Goal: Information Seeking & Learning: Check status

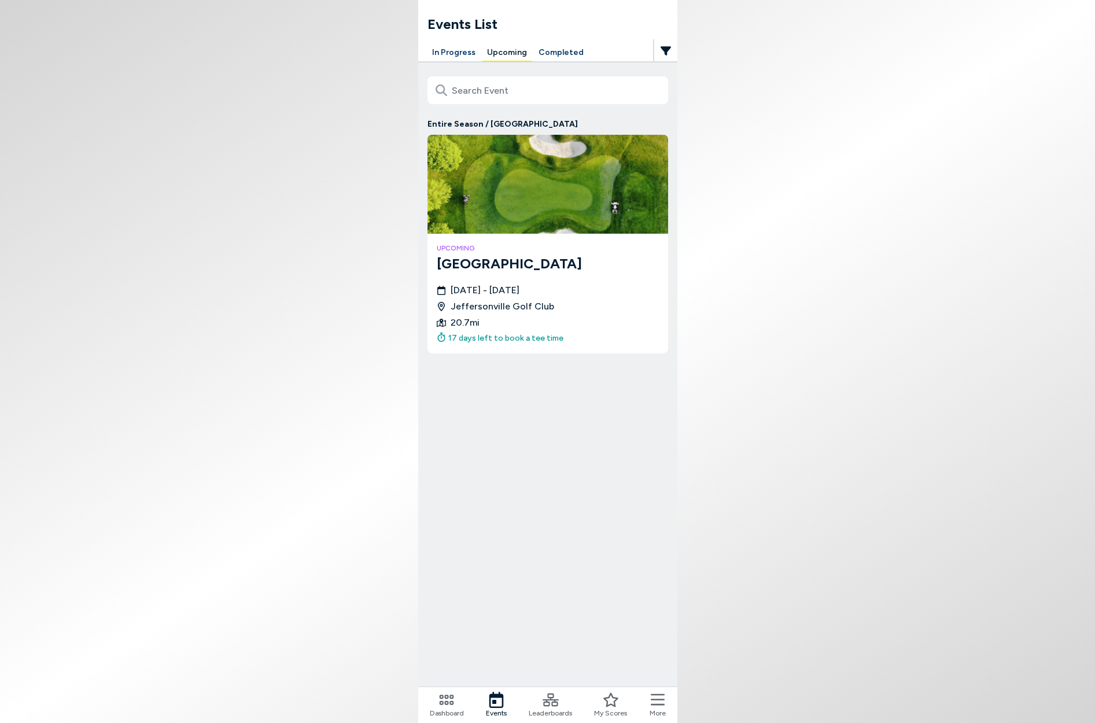
click at [550, 63] on div "Entire Season / [GEOGRAPHIC_DATA] upcoming [GEOGRAPHIC_DATA] [DATE] - [DATE] [G…" at bounding box center [547, 225] width 259 height 329
click at [551, 51] on button "Completed" at bounding box center [561, 53] width 54 height 18
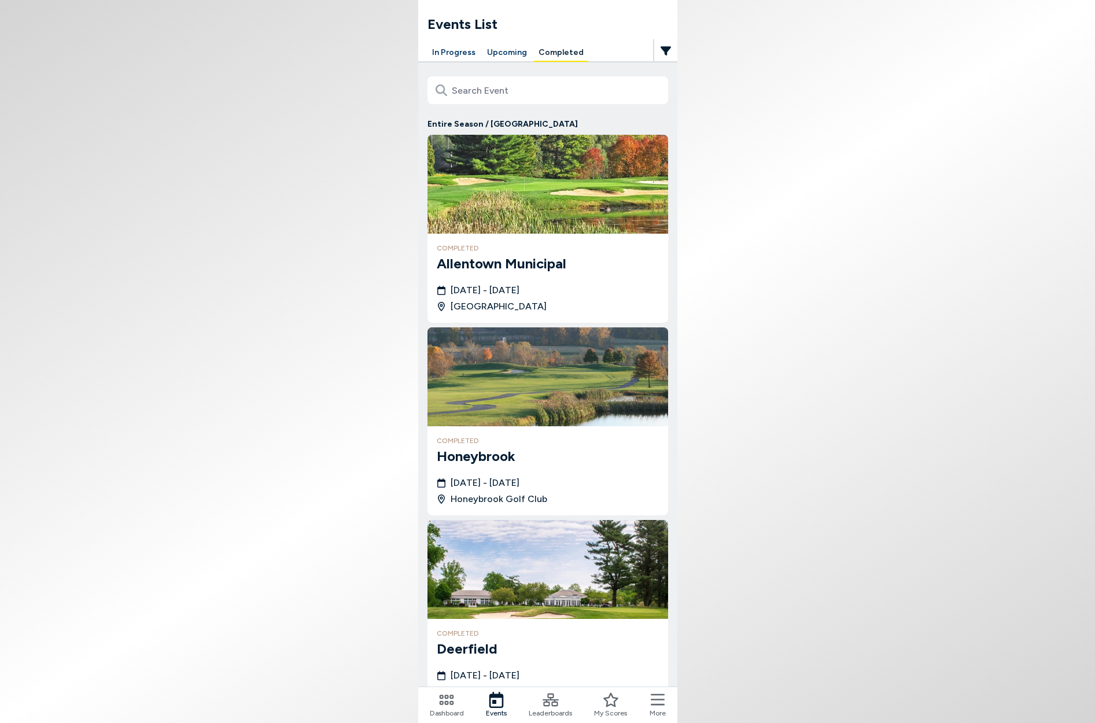
click at [574, 260] on h3 "Allentown Municipal" at bounding box center [548, 263] width 222 height 21
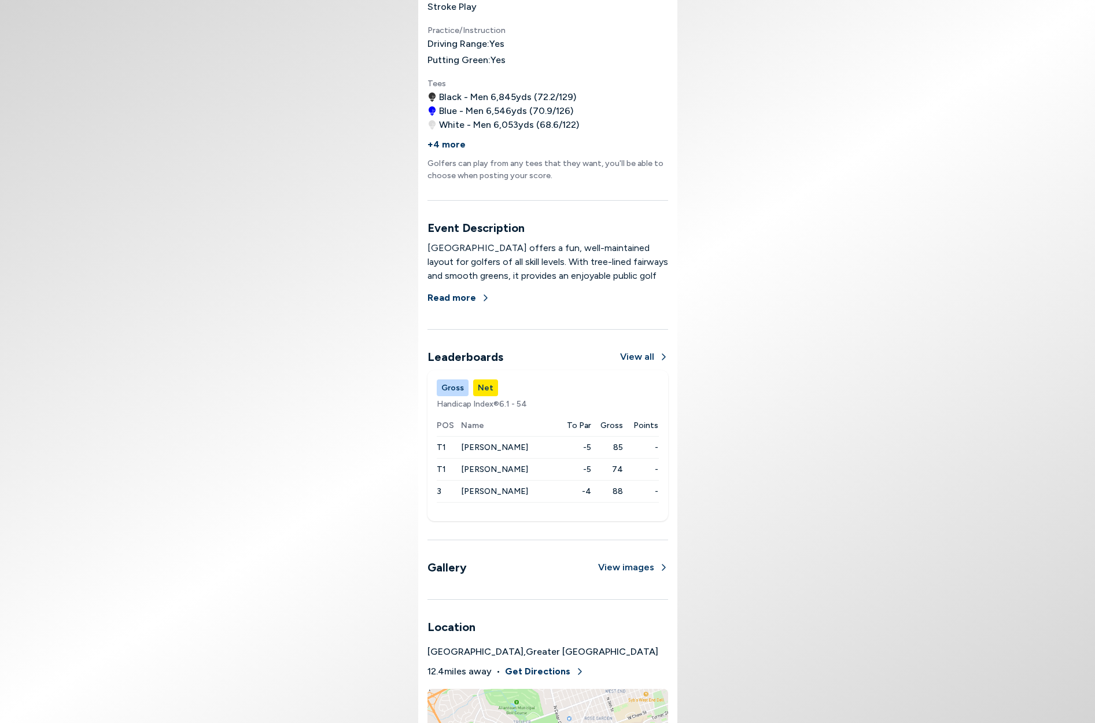
scroll to position [647, 0]
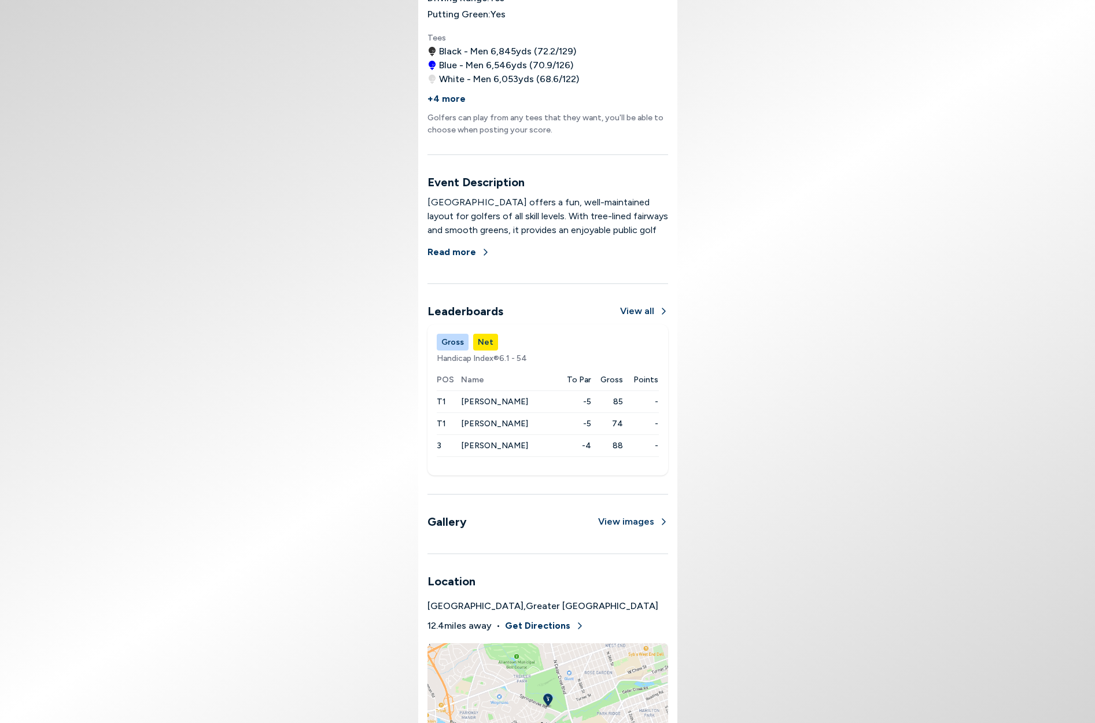
click at [447, 343] on button "Gross" at bounding box center [453, 342] width 32 height 17
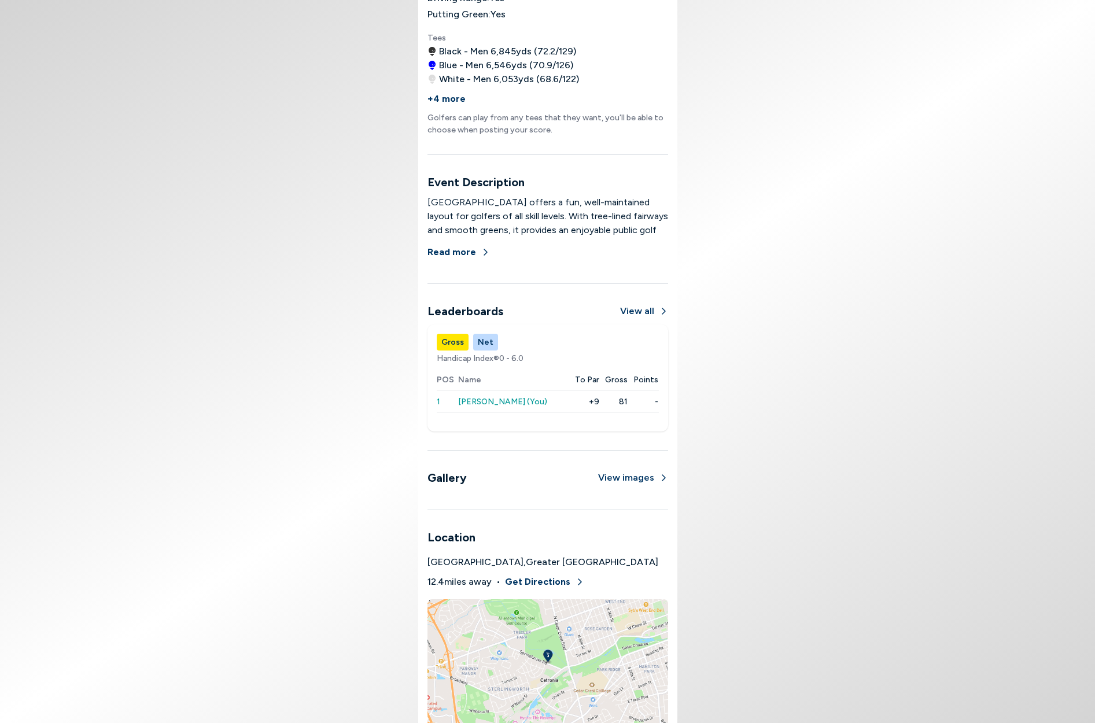
click at [482, 341] on button "Net" at bounding box center [485, 342] width 25 height 17
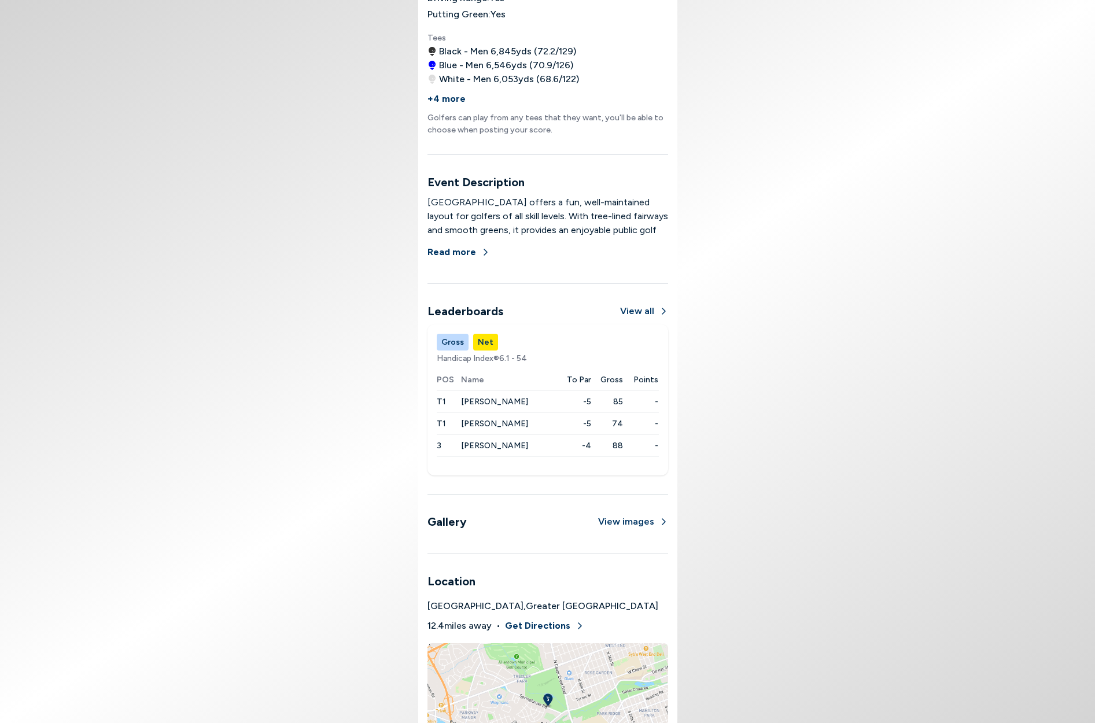
click at [644, 311] on button "View all" at bounding box center [644, 311] width 48 height 14
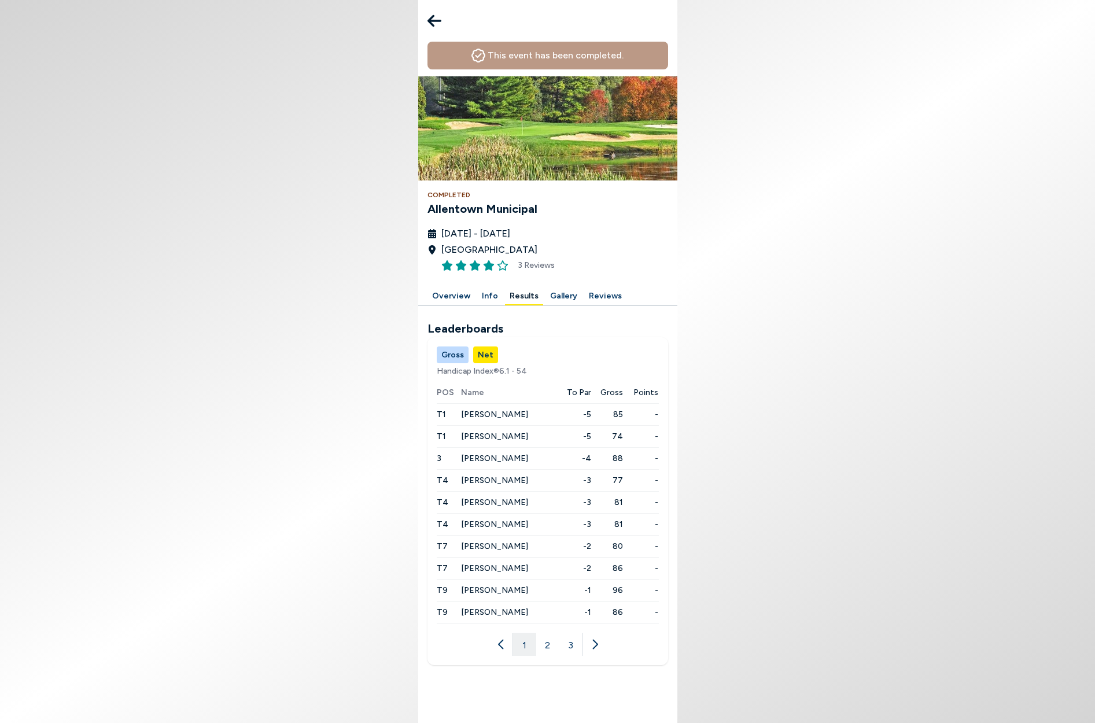
click at [569, 645] on button "3" at bounding box center [570, 644] width 23 height 23
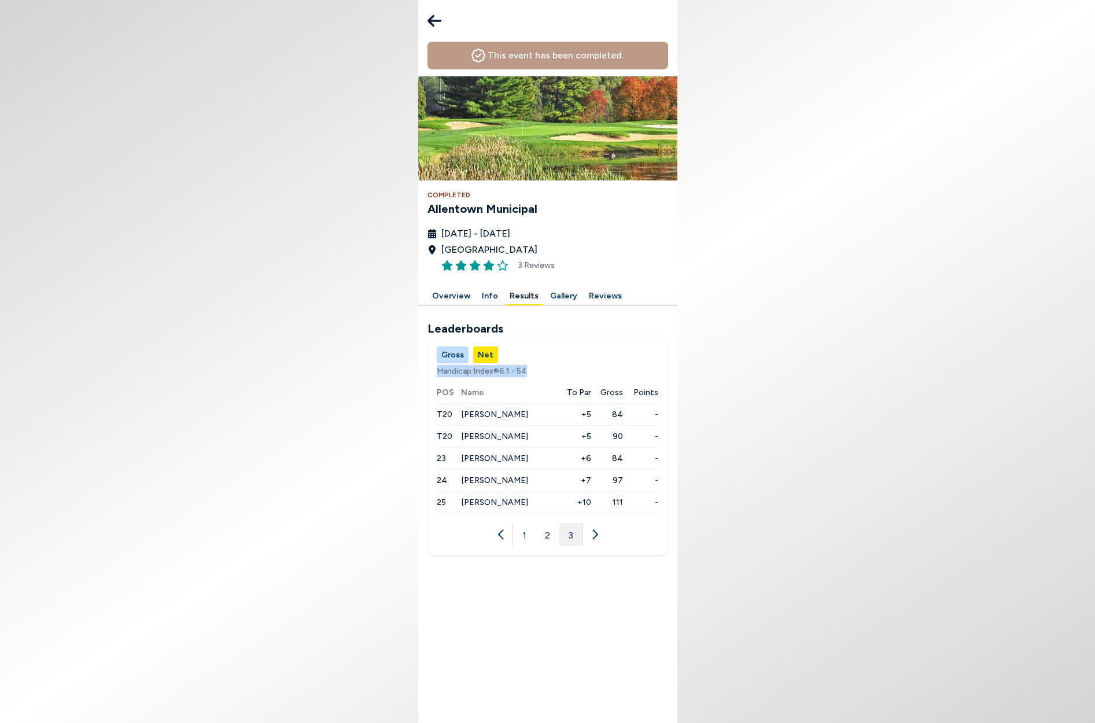
drag, startPoint x: 676, startPoint y: 500, endPoint x: 389, endPoint y: 495, distance: 286.4
click at [389, 495] on body "This event has been completed. Completed Allentown Municipal [DATE] - [DATE] [G…" at bounding box center [547, 361] width 1095 height 723
click at [553, 539] on button "2" at bounding box center [547, 534] width 23 height 23
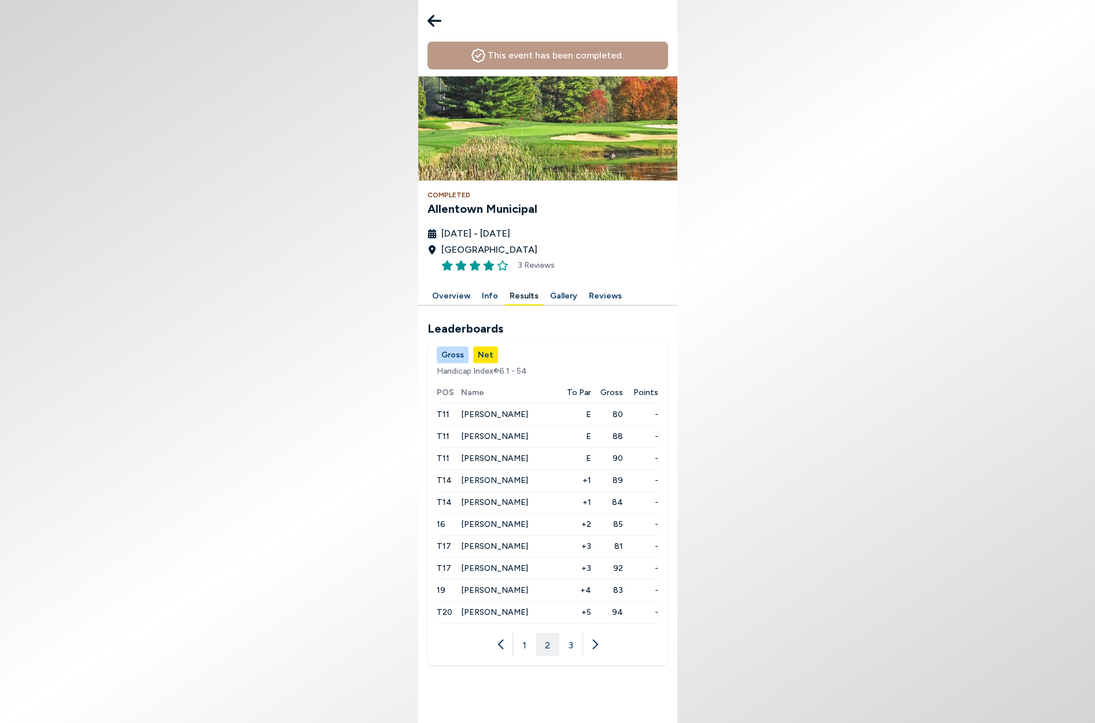
click at [526, 639] on button "1" at bounding box center [524, 644] width 23 height 23
click at [455, 352] on button "Gross" at bounding box center [453, 355] width 32 height 17
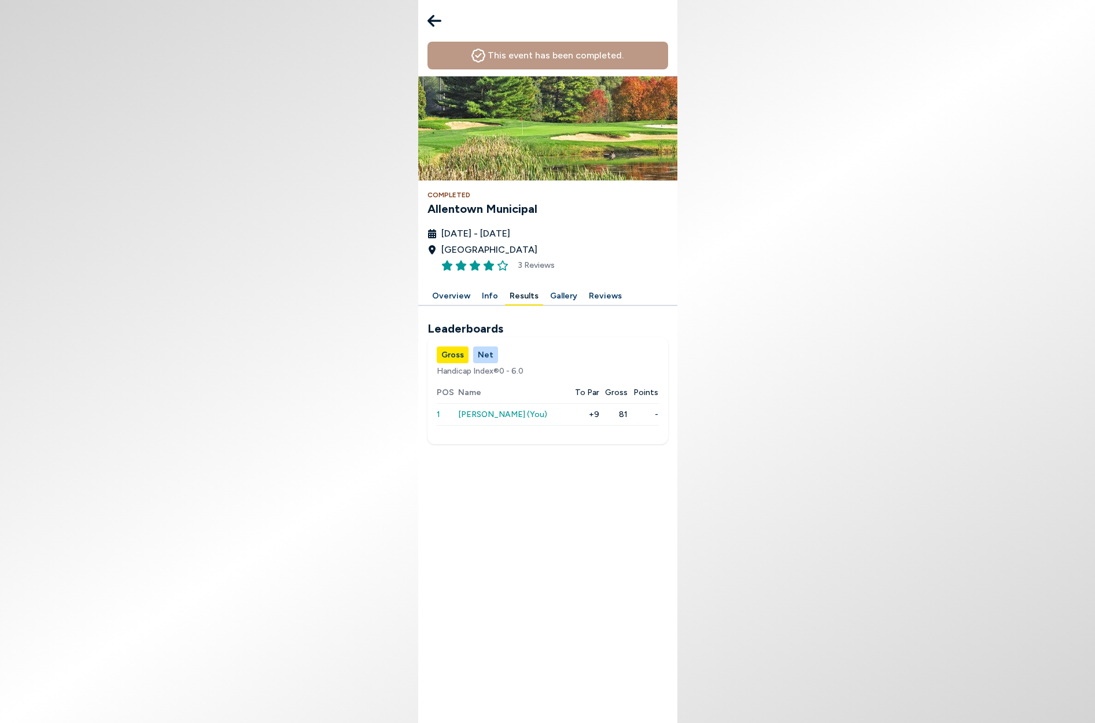
click at [432, 15] on icon at bounding box center [435, 21] width 14 height 12
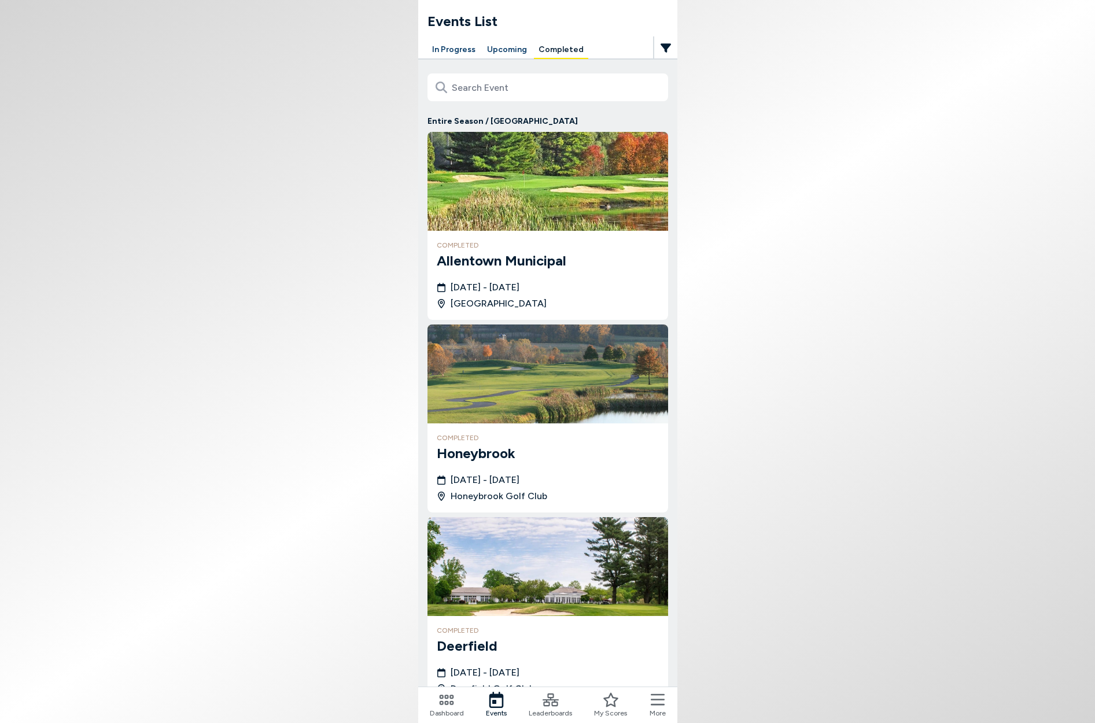
scroll to position [4, 0]
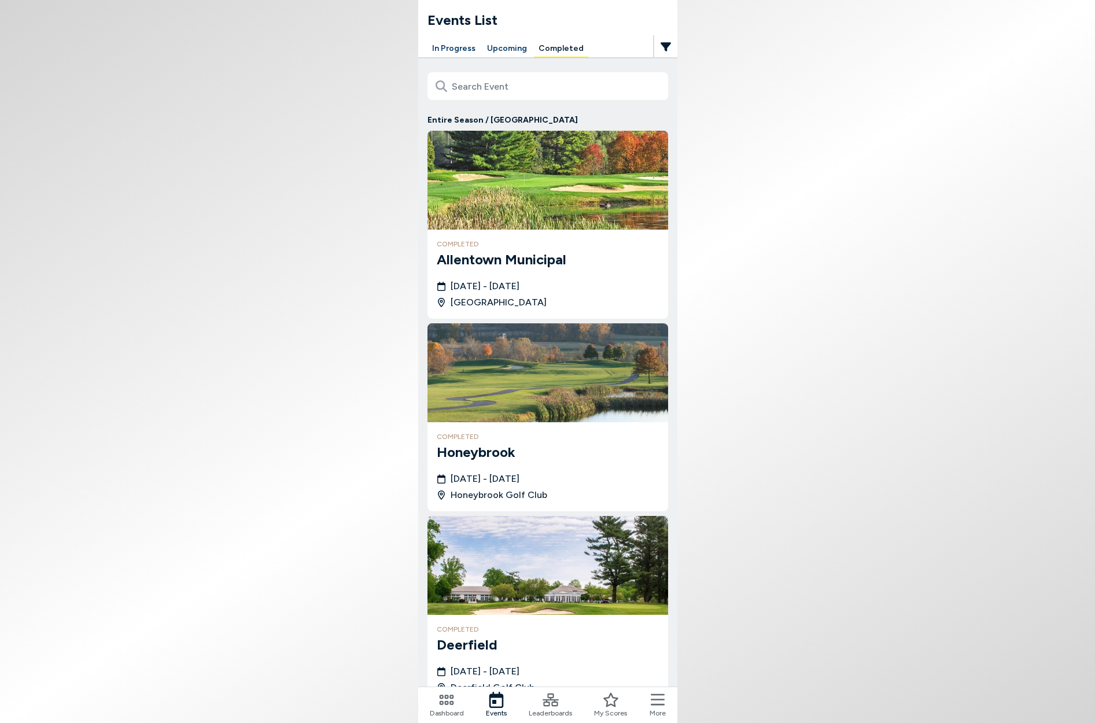
click at [452, 49] on button "In Progress" at bounding box center [454, 49] width 53 height 18
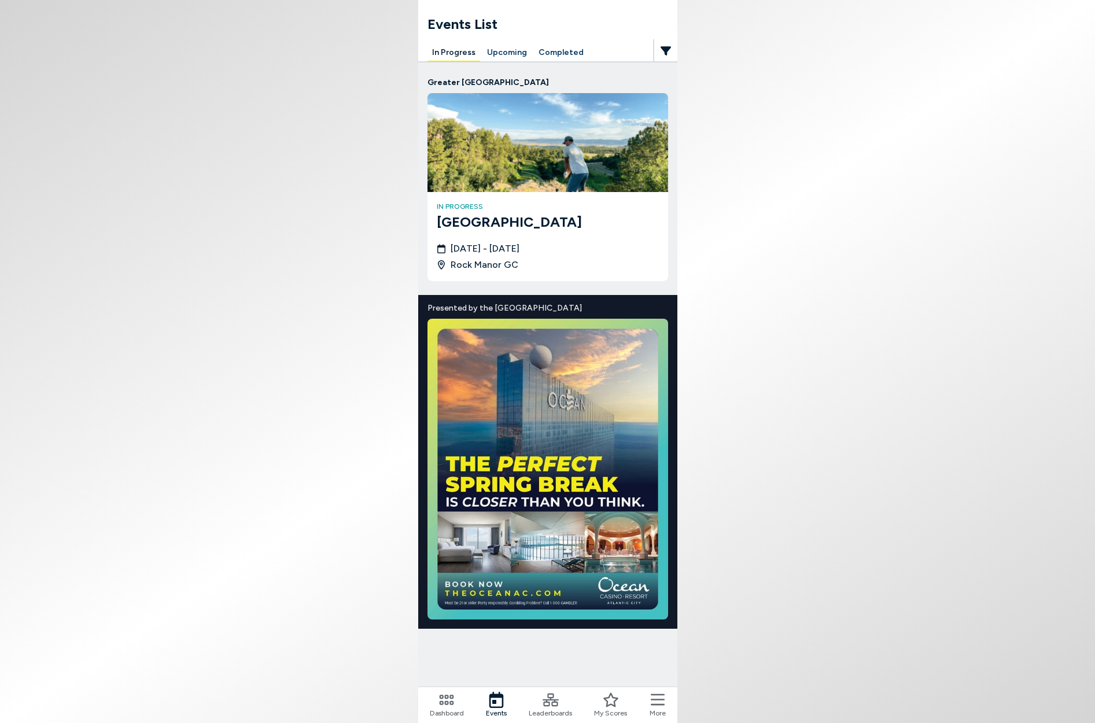
click at [557, 208] on h4 "in progress" at bounding box center [548, 206] width 222 height 10
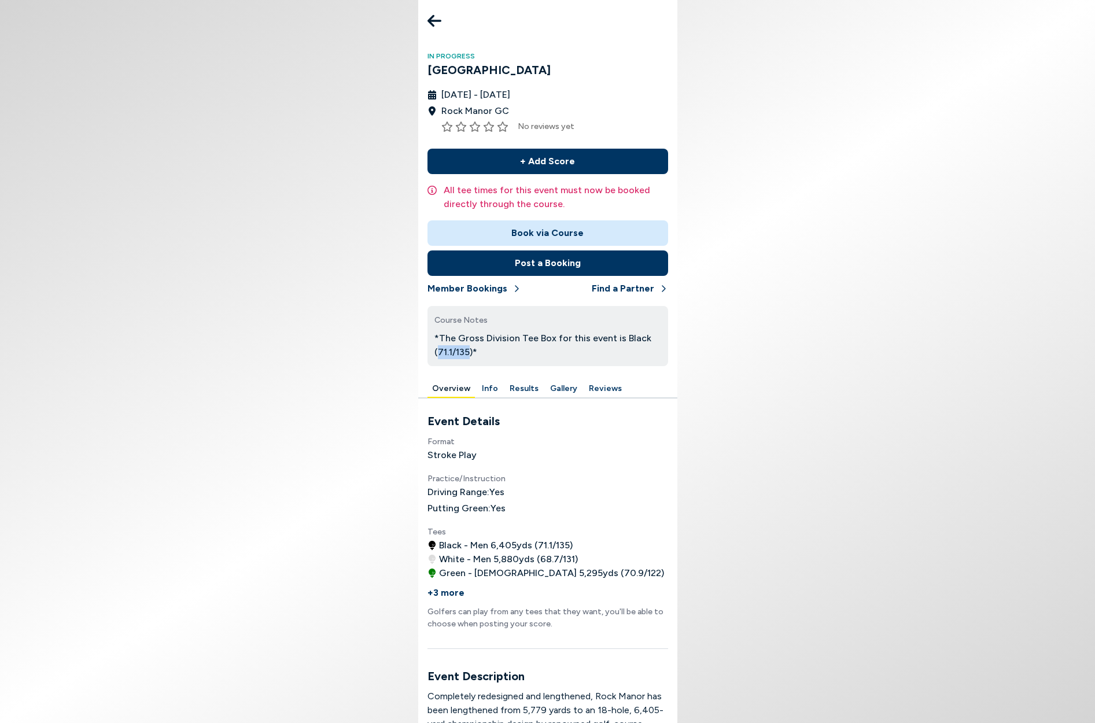
drag, startPoint x: 439, startPoint y: 353, endPoint x: 470, endPoint y: 353, distance: 30.7
click at [470, 353] on p "*The Gross Division Tee Box for this event is Black (71.1/135)*" at bounding box center [547, 345] width 227 height 28
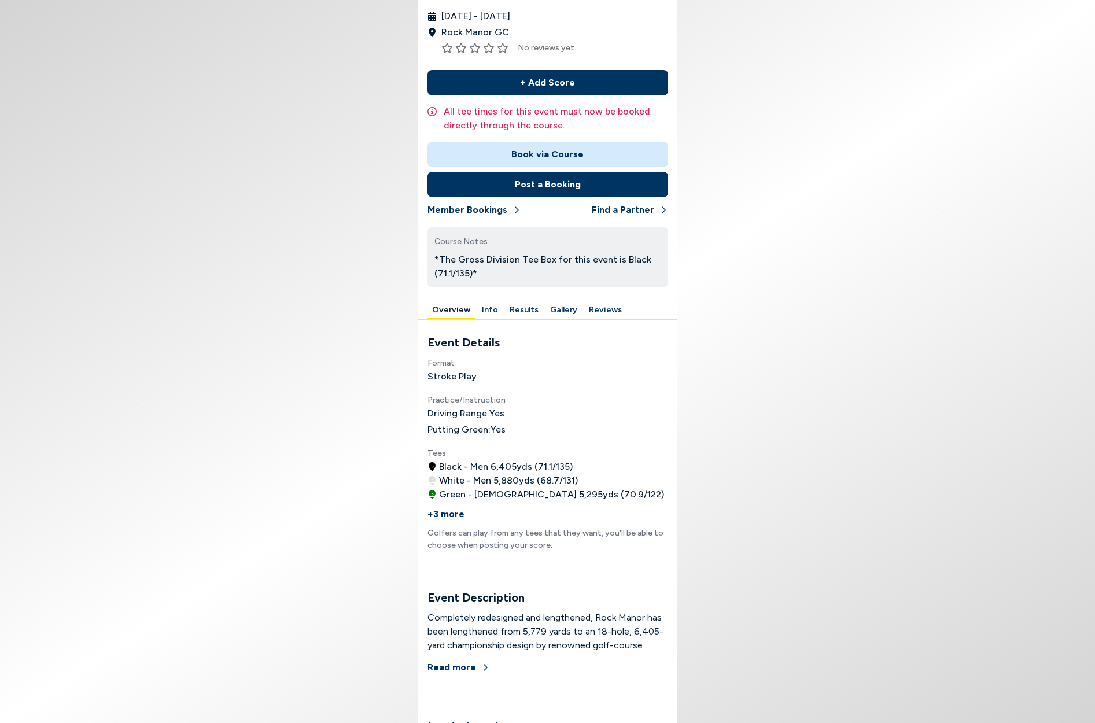
scroll to position [95, 0]
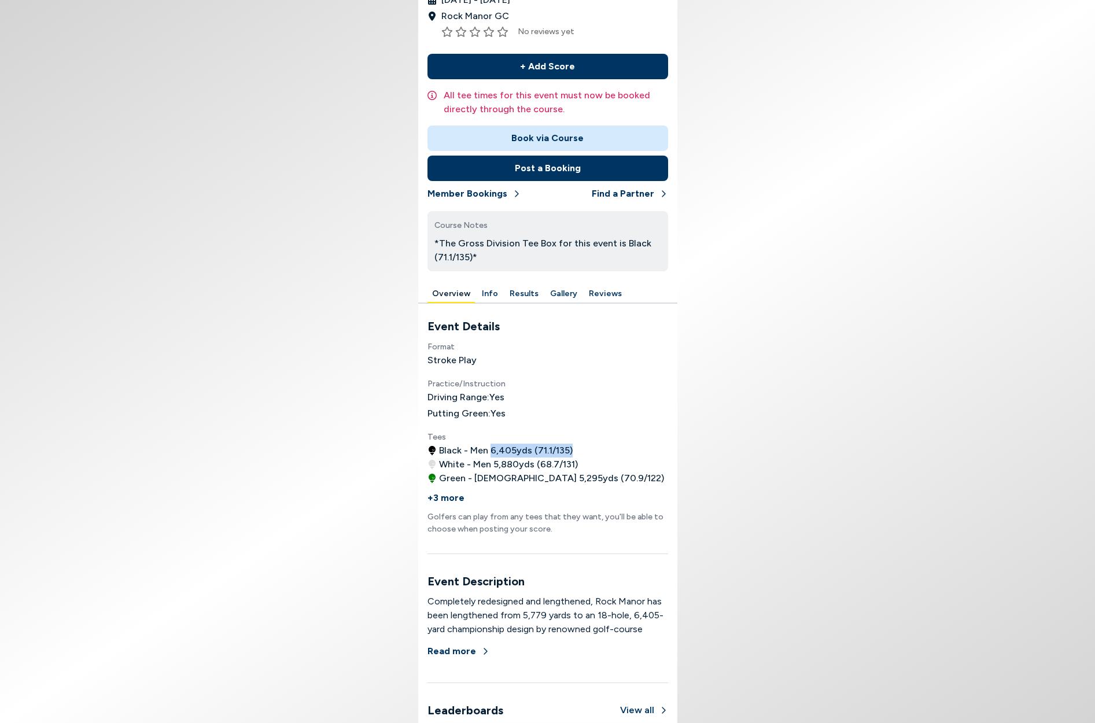
drag, startPoint x: 495, startPoint y: 451, endPoint x: 591, endPoint y: 453, distance: 95.5
click at [591, 453] on li "Black - Men 6,405 yds ( 71.1 / 135 )" at bounding box center [548, 451] width 241 height 14
click at [590, 453] on li "Black - Men 6,405 yds ( 71.1 / 135 )" at bounding box center [548, 451] width 241 height 14
drag, startPoint x: 582, startPoint y: 452, endPoint x: 476, endPoint y: 451, distance: 106.5
click at [476, 451] on li "Black - Men 6,405 yds ( 71.1 / 135 )" at bounding box center [548, 451] width 241 height 14
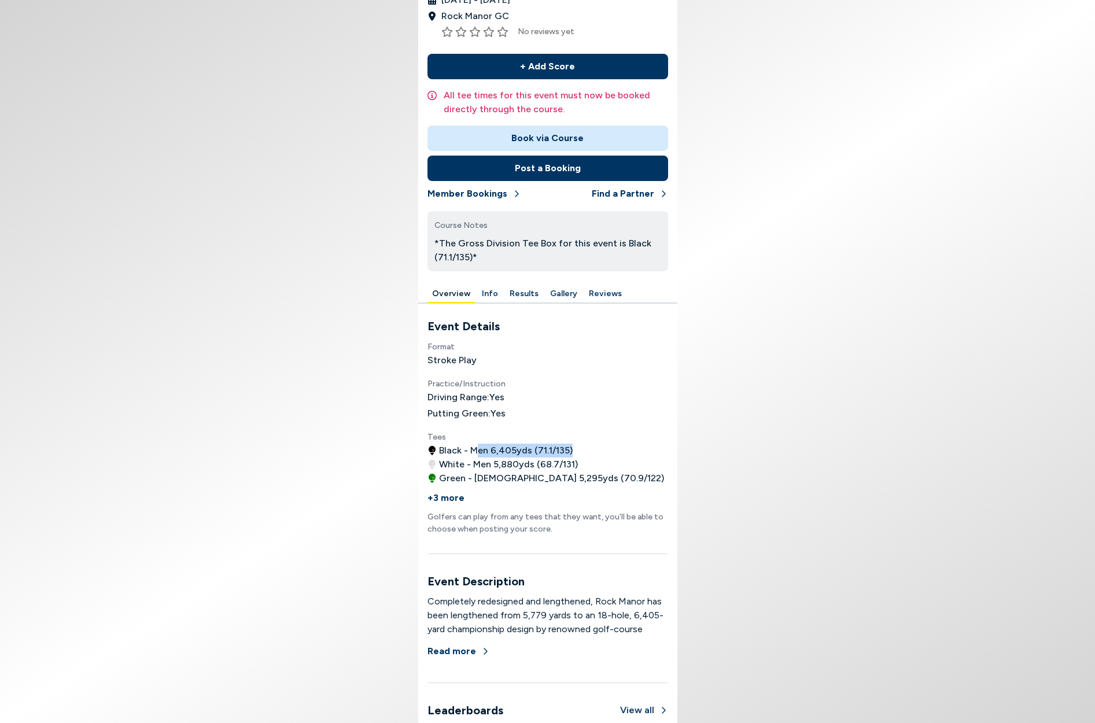
click at [476, 451] on span "Black - Men 6,405 yds ( 71.1 / 135 )" at bounding box center [506, 451] width 134 height 14
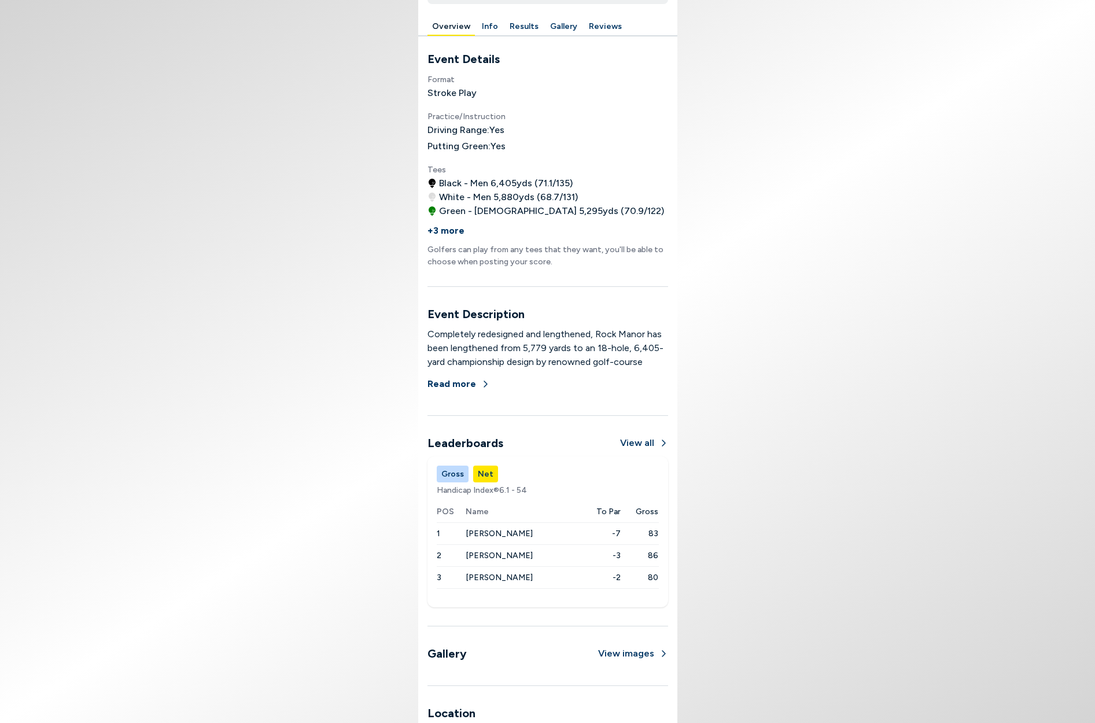
scroll to position [382, 0]
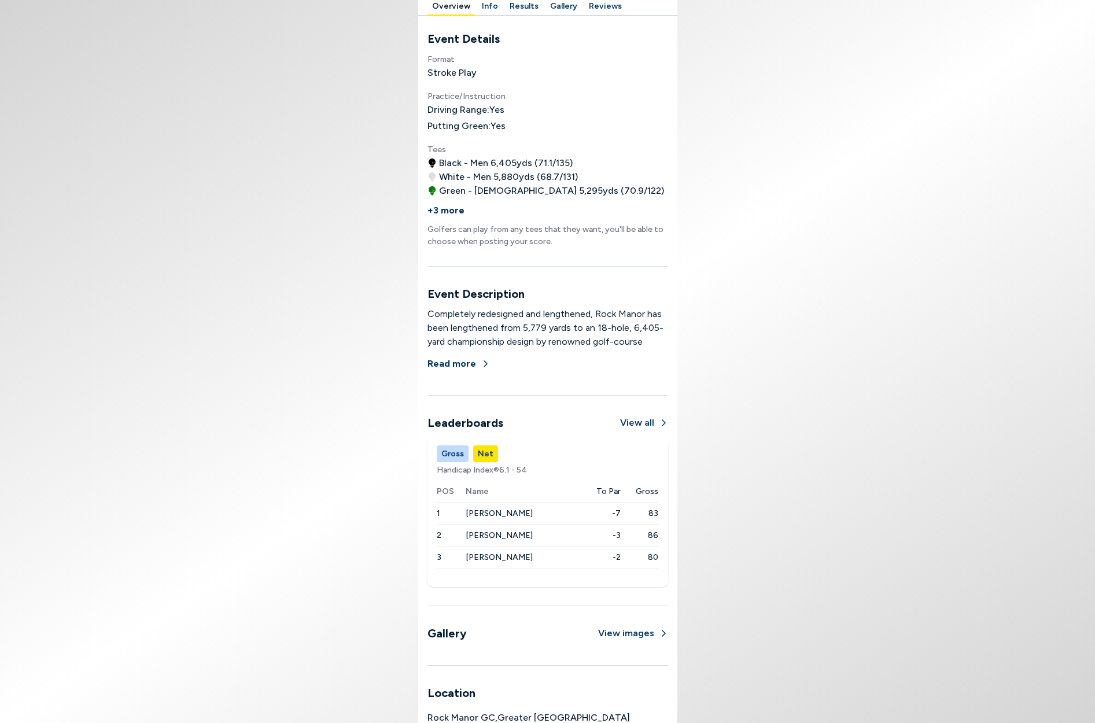
click at [454, 452] on button "Gross" at bounding box center [453, 453] width 32 height 17
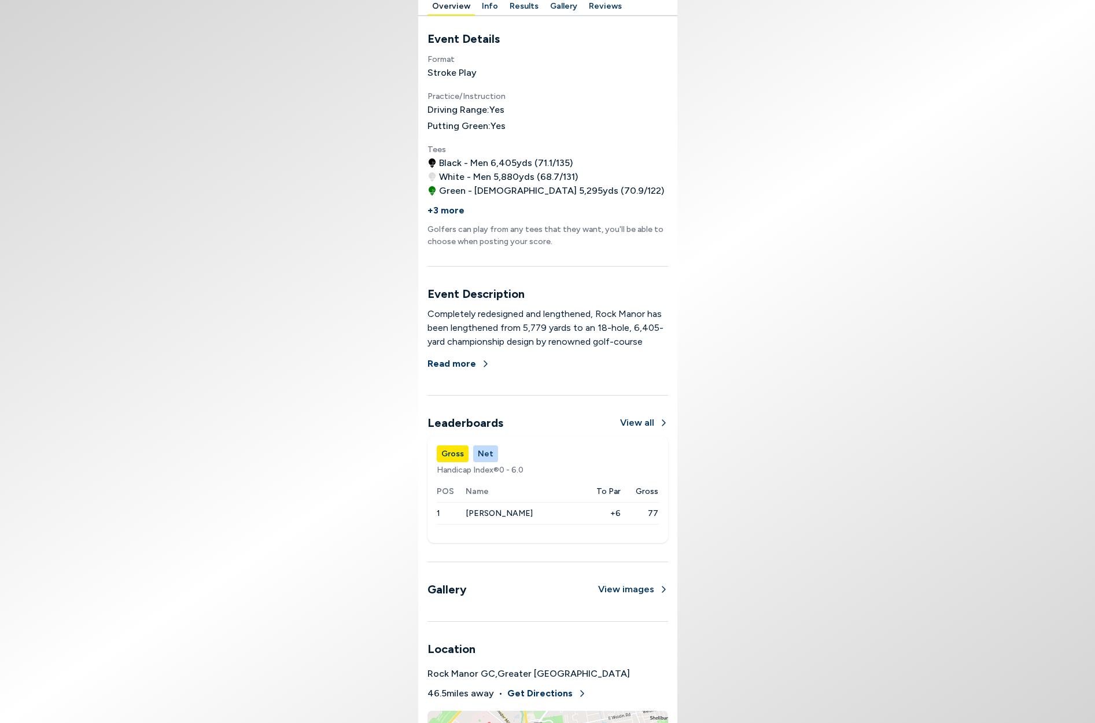
click at [496, 514] on span "[PERSON_NAME]" at bounding box center [499, 514] width 67 height 10
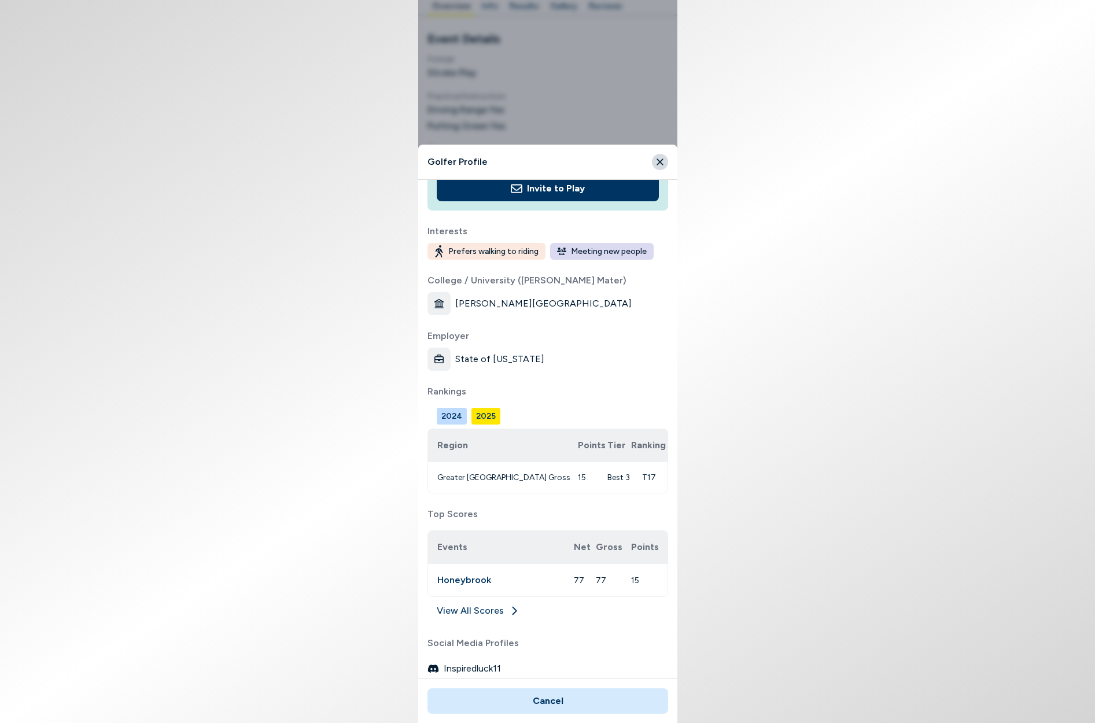
scroll to position [185, 0]
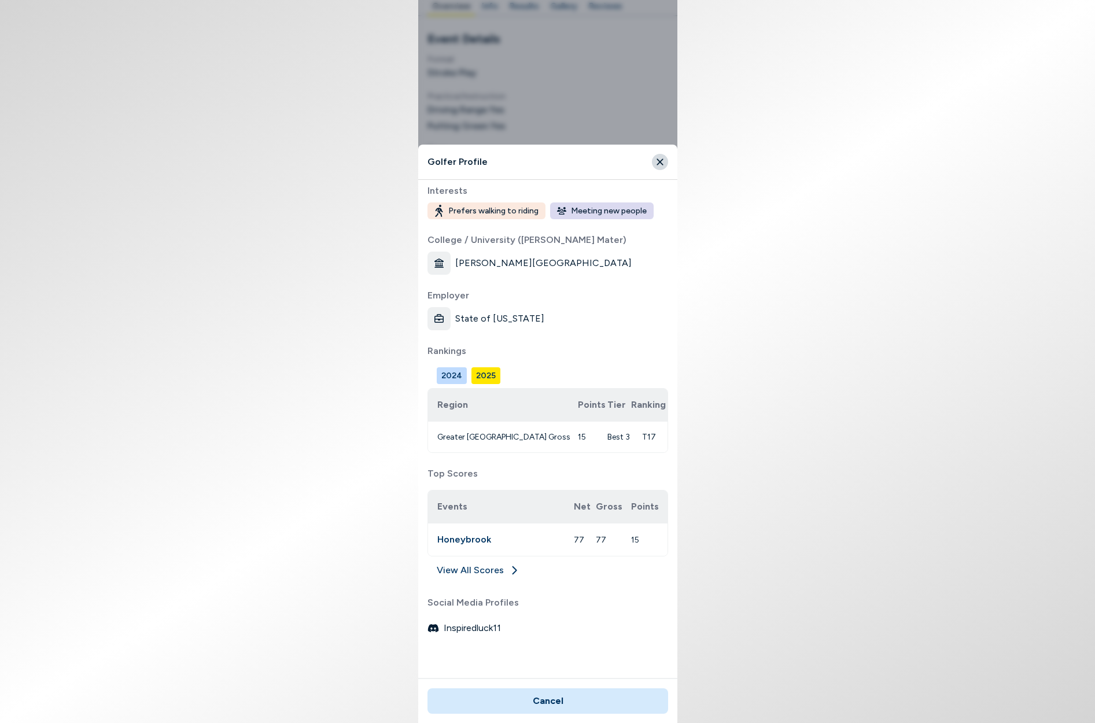
click at [471, 566] on link "View All Scores" at bounding box center [548, 572] width 241 height 19
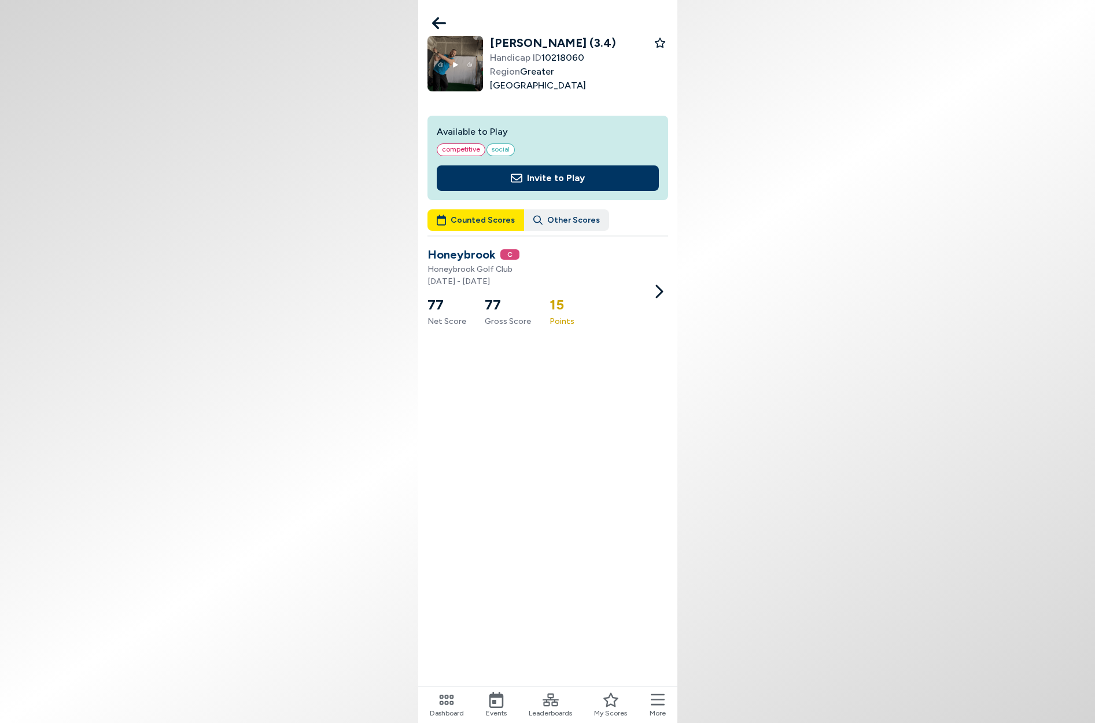
click at [438, 23] on icon at bounding box center [439, 23] width 14 height 12
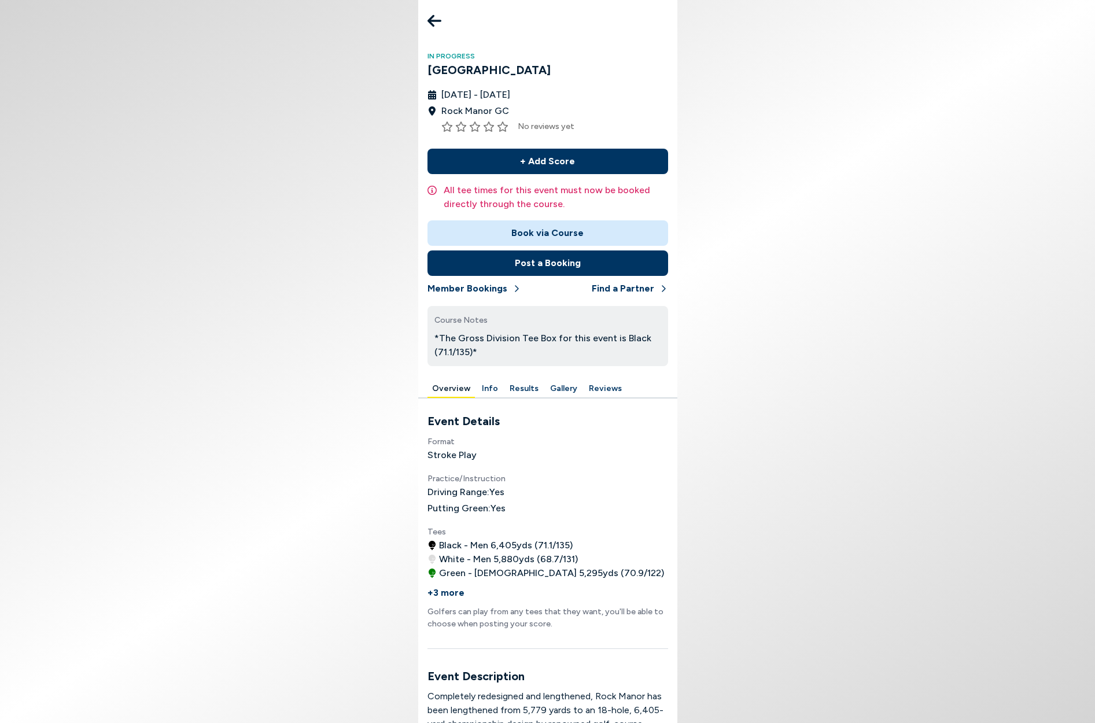
click at [437, 24] on icon at bounding box center [435, 20] width 14 height 23
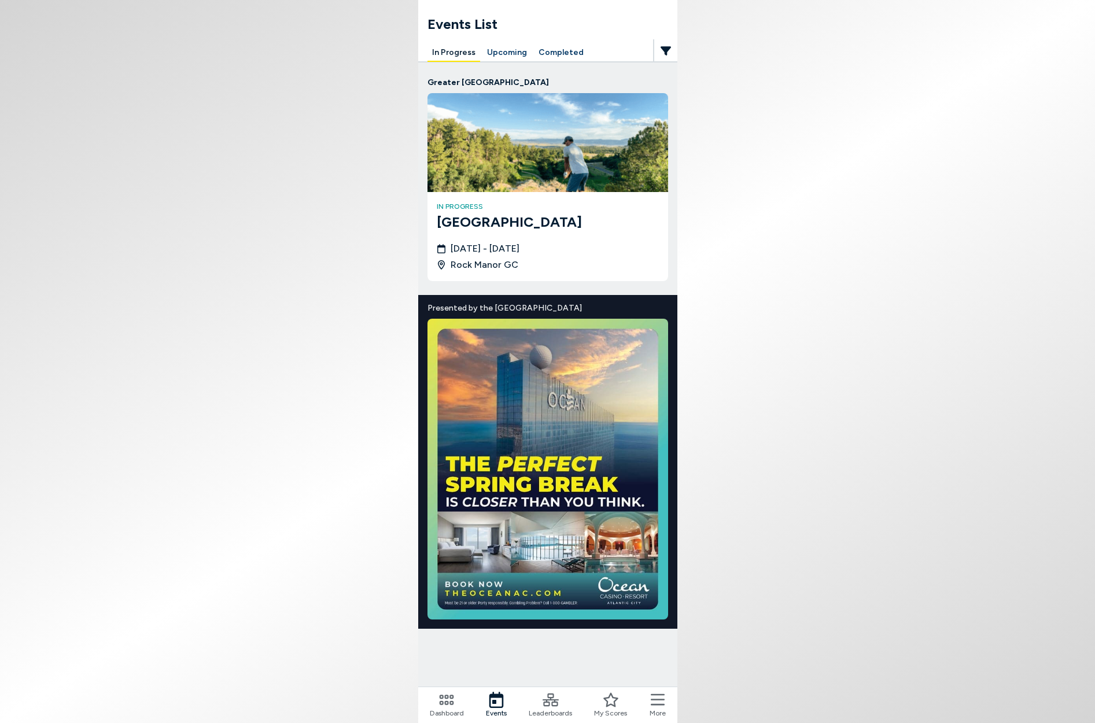
click at [520, 255] on span "[DATE] - [DATE]" at bounding box center [485, 249] width 69 height 14
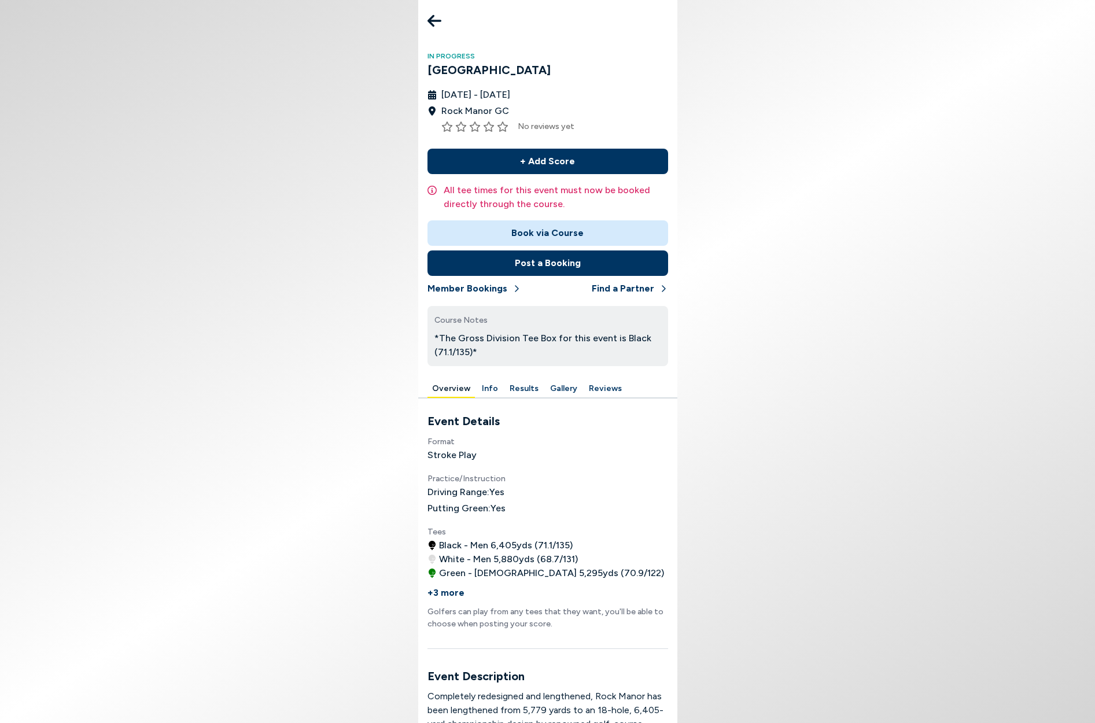
click at [516, 390] on button "Results" at bounding box center [524, 389] width 38 height 18
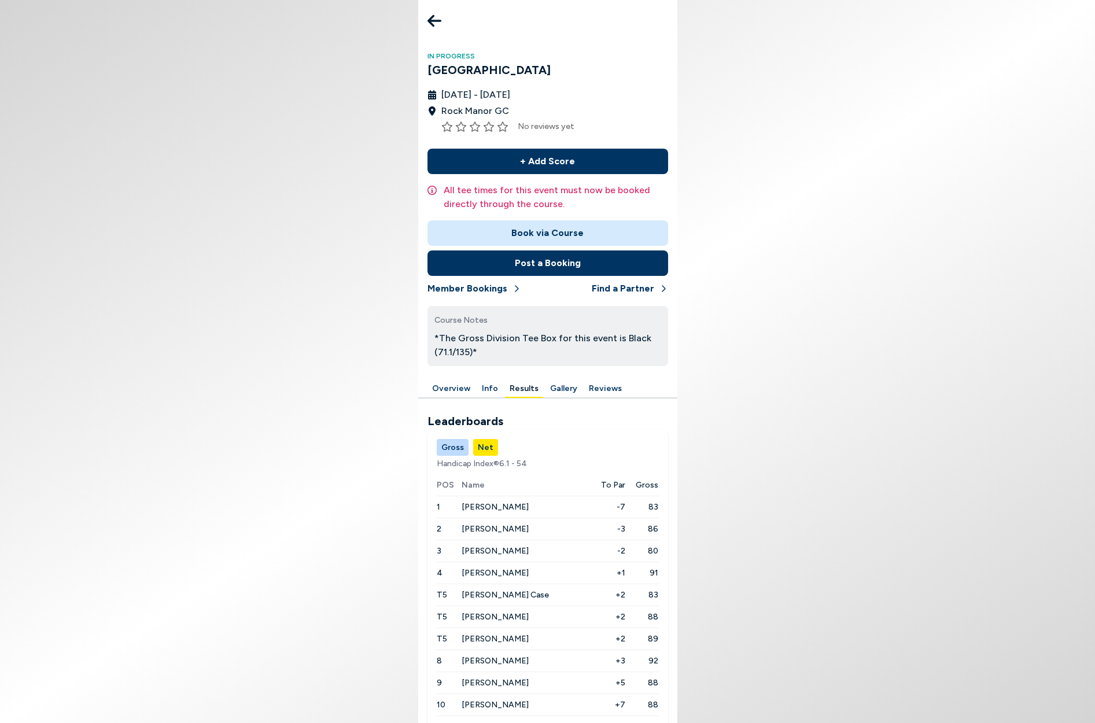
scroll to position [28, 0]
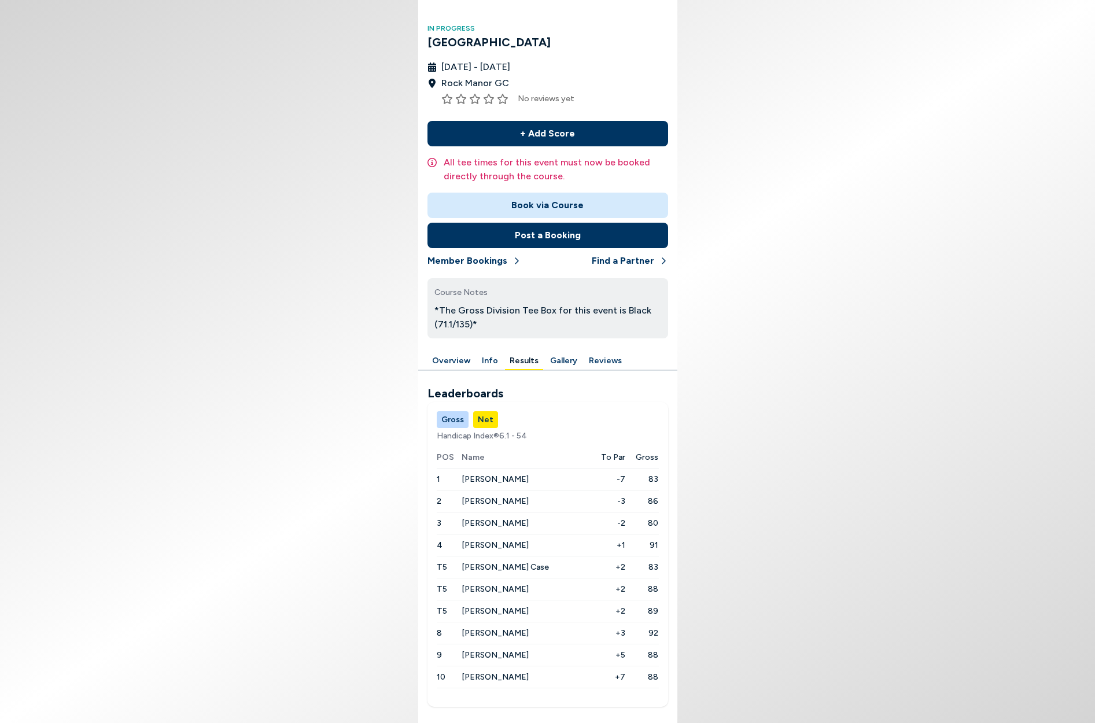
click at [484, 479] on span "[PERSON_NAME]" at bounding box center [495, 479] width 67 height 10
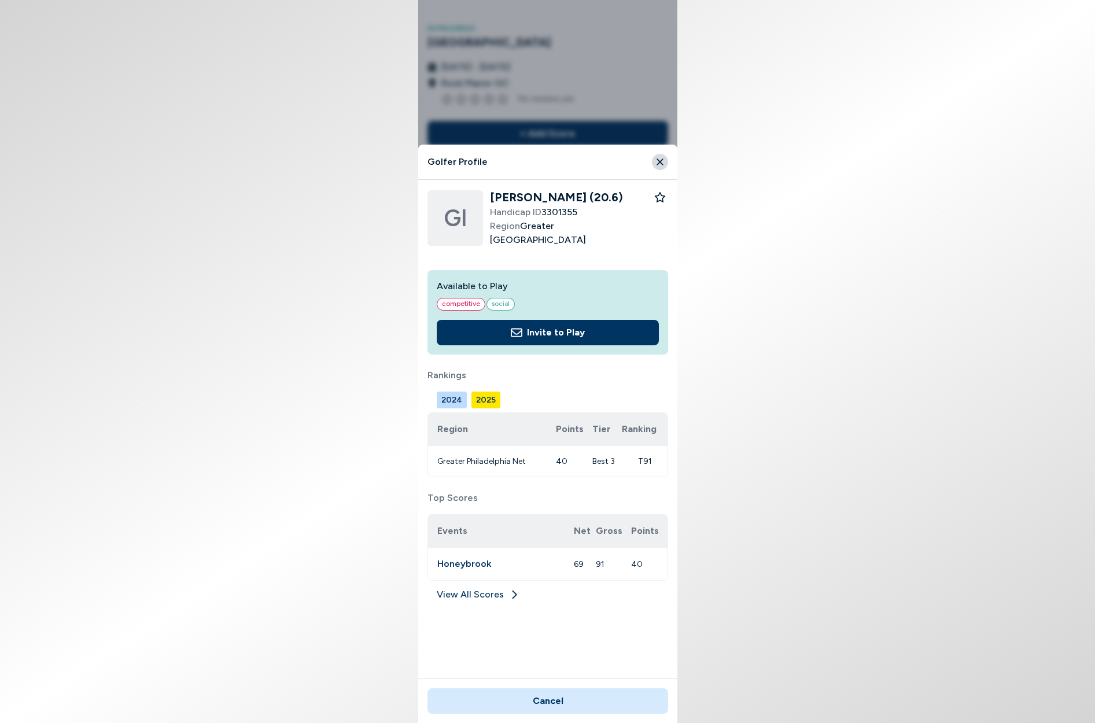
click at [477, 590] on link "View All Scores" at bounding box center [548, 597] width 241 height 19
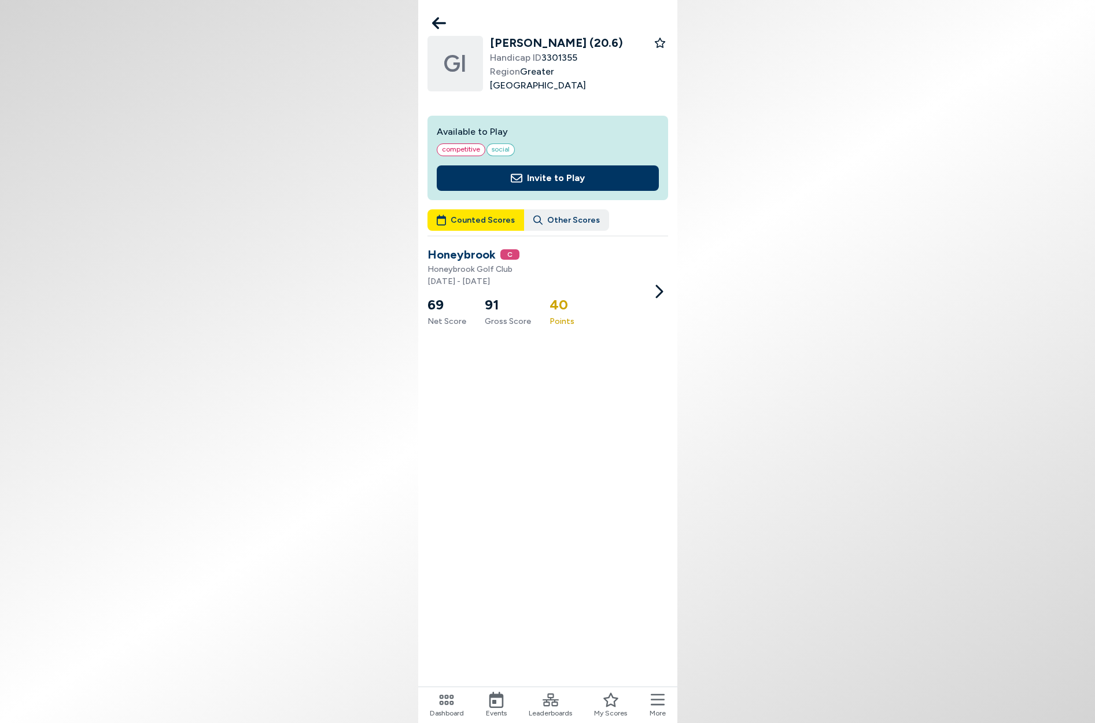
click at [441, 20] on icon at bounding box center [439, 23] width 14 height 23
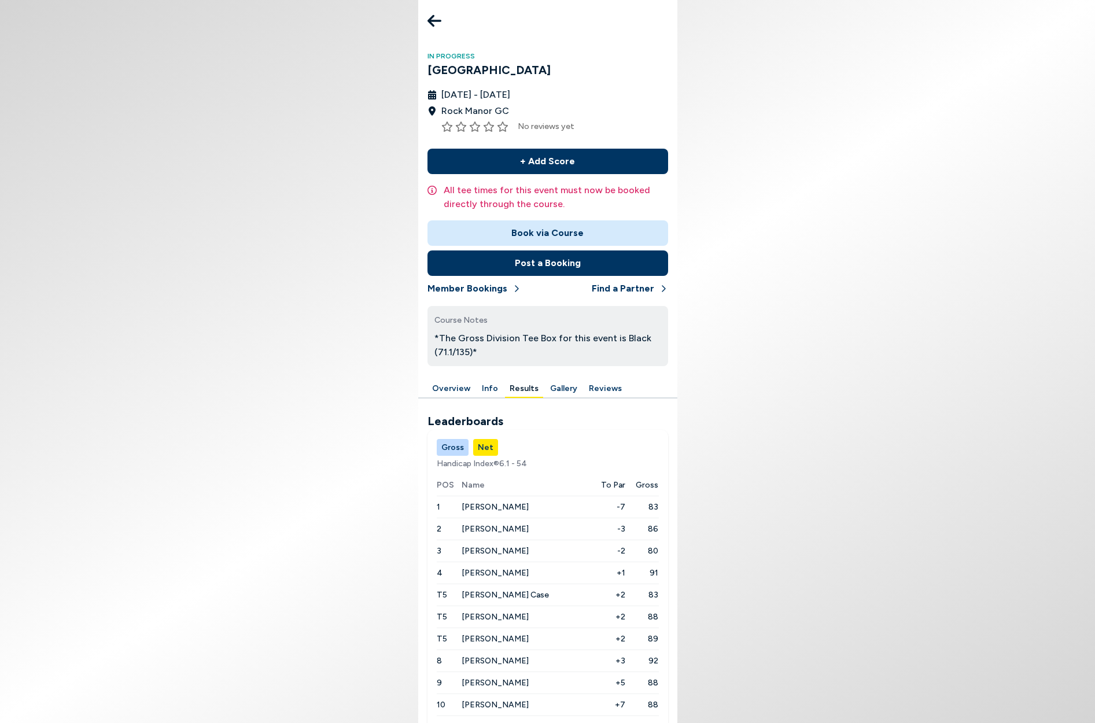
scroll to position [28, 0]
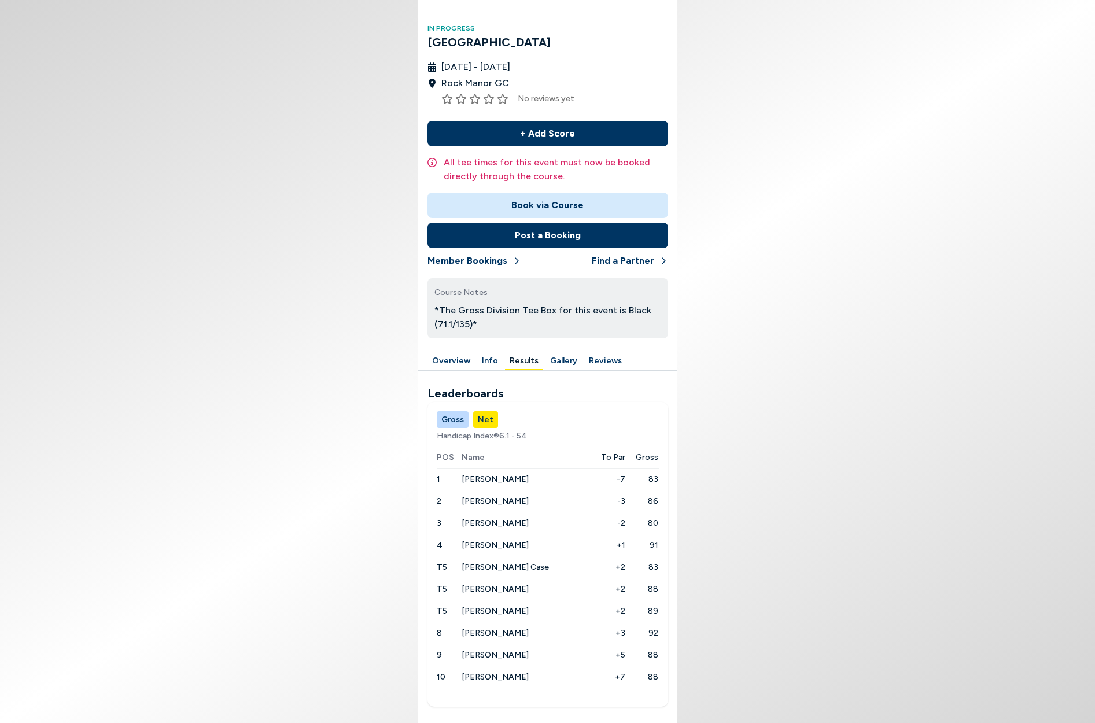
click at [452, 425] on button "Gross" at bounding box center [453, 419] width 32 height 17
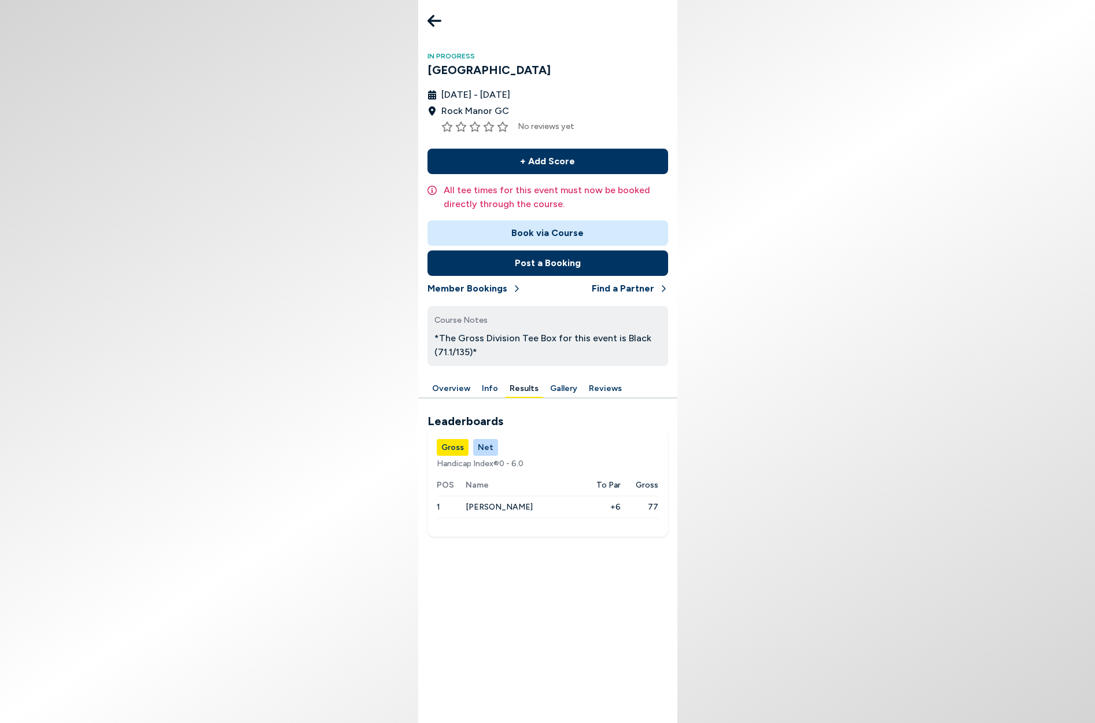
scroll to position [0, 0]
click at [483, 442] on button "Net" at bounding box center [485, 447] width 25 height 17
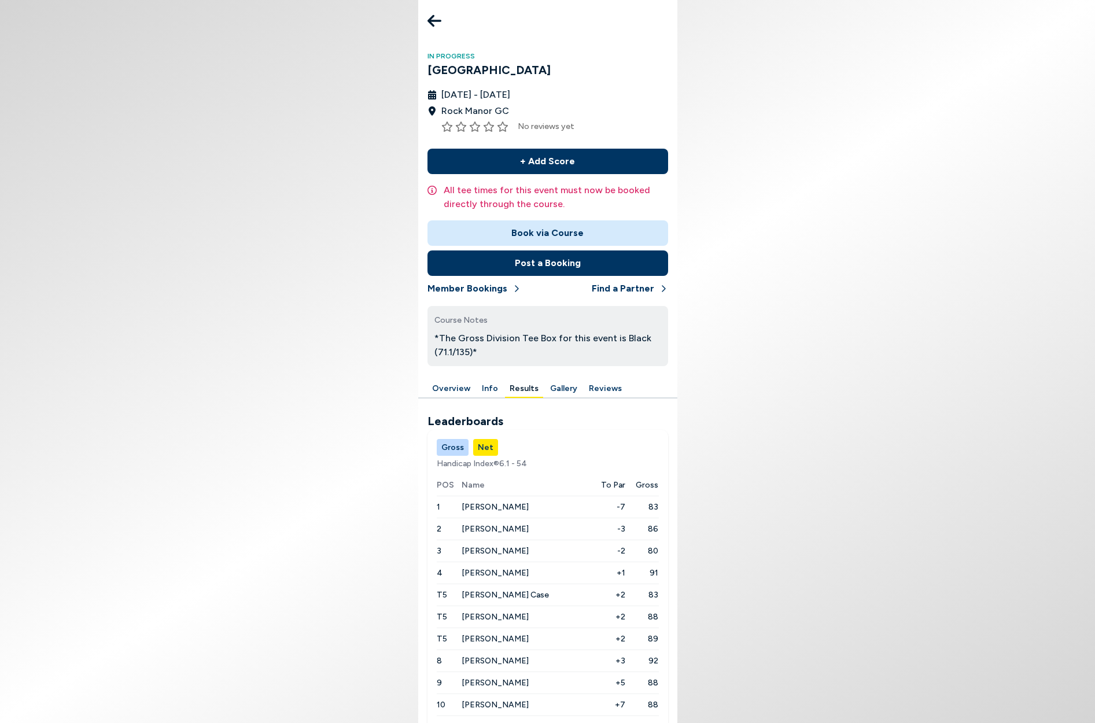
scroll to position [28, 0]
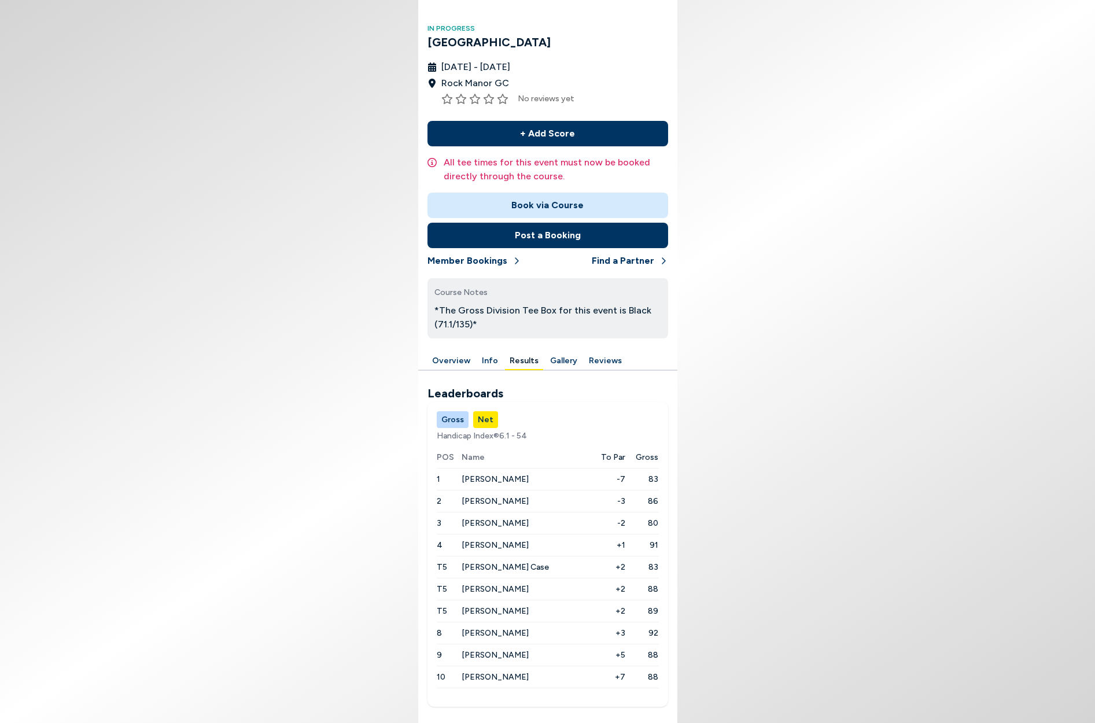
click at [443, 417] on button "Gross" at bounding box center [453, 419] width 32 height 17
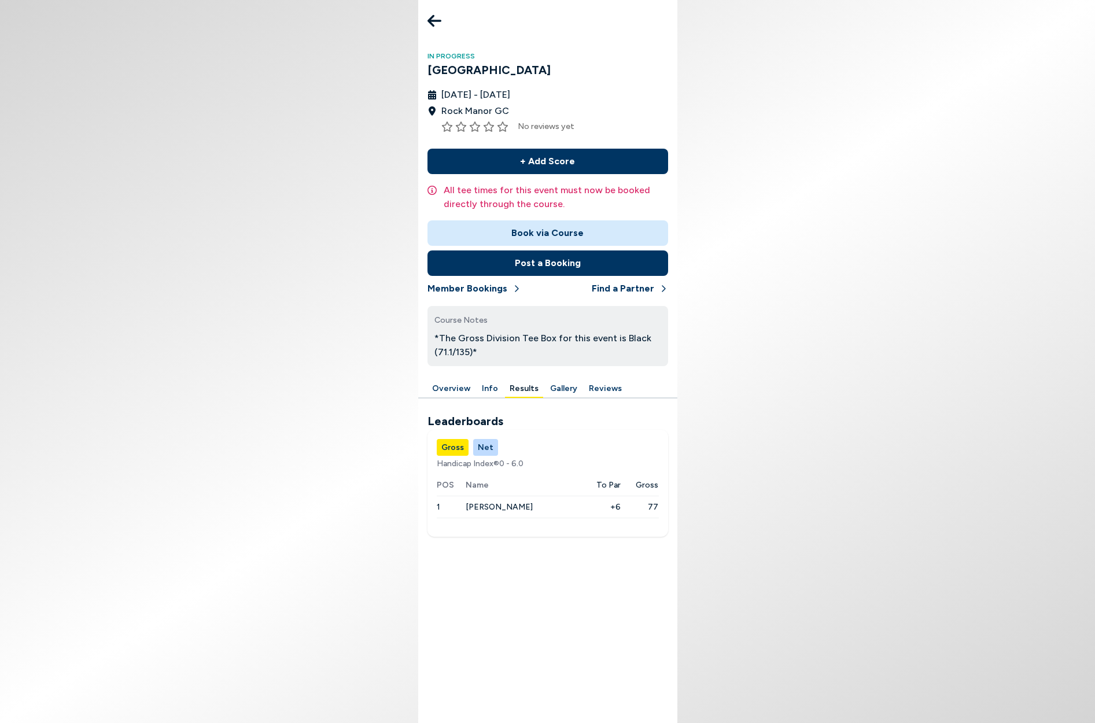
click at [436, 18] on icon at bounding box center [435, 20] width 14 height 23
